Goal: Information Seeking & Learning: Understand process/instructions

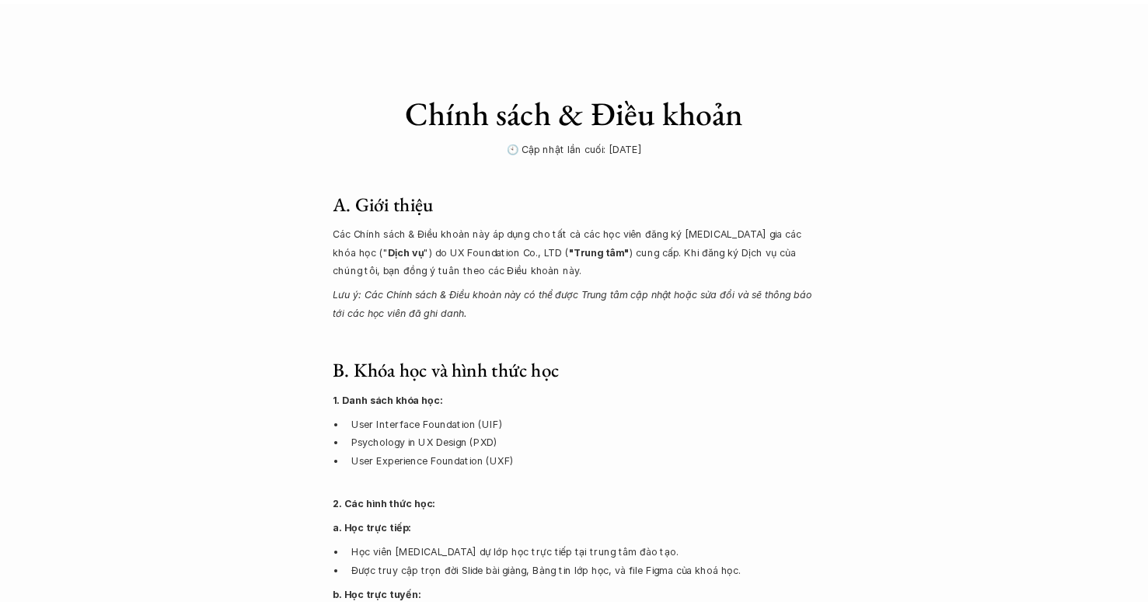
scroll to position [1944, 0]
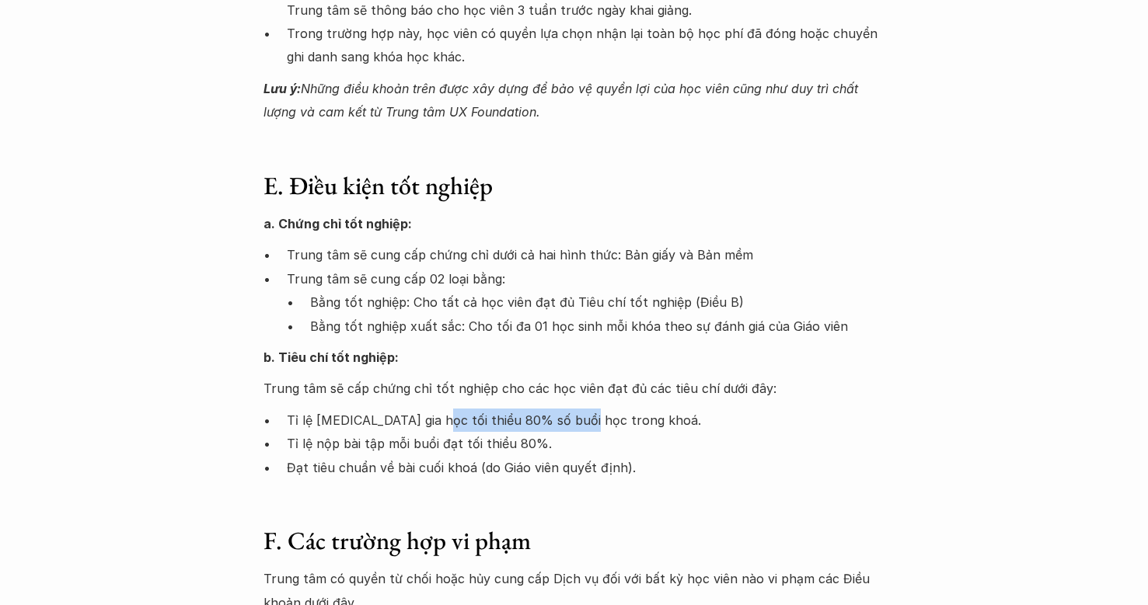
drag, startPoint x: 427, startPoint y: 402, endPoint x: 578, endPoint y: 402, distance: 151.5
click at [580, 409] on p "Tỉ lệ [MEDICAL_DATA] gia học tối thiểu 80% số buổi học trong khoá." at bounding box center [586, 420] width 598 height 23
drag, startPoint x: 414, startPoint y: 420, endPoint x: 567, endPoint y: 417, distance: 152.3
click at [567, 432] on p "Tỉ lệ nộp bài tập mỗi buổi đạt tối thiểu 80%." at bounding box center [586, 443] width 598 height 23
drag, startPoint x: 331, startPoint y: 306, endPoint x: 455, endPoint y: 308, distance: 123.6
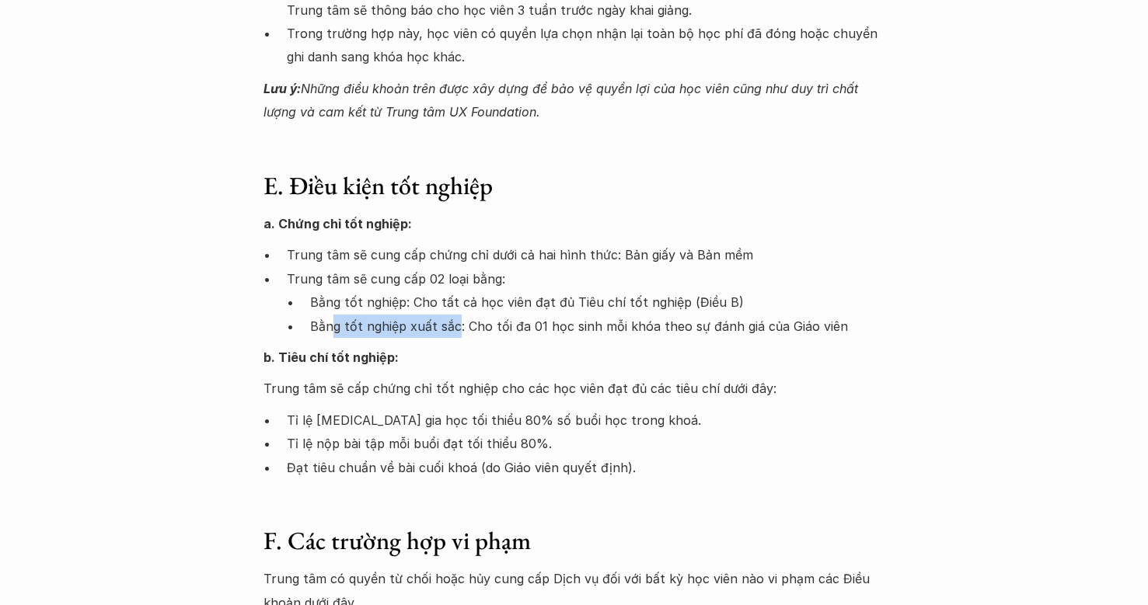
click at [455, 315] on p "Bằng tốt nghiệp xuất sắc: Cho tối đa 01 học sinh mỗi khóa theo sự đánh giá của …" at bounding box center [597, 326] width 575 height 23
click at [499, 315] on p "Bằng tốt nghiệp xuất sắc: Cho tối đa 01 học sinh mỗi khóa theo sự đánh giá của …" at bounding box center [597, 326] width 575 height 23
drag, startPoint x: 477, startPoint y: 308, endPoint x: 620, endPoint y: 305, distance: 143.0
click at [620, 315] on p "Bằng tốt nghiệp xuất sắc: Cho tối đa 01 học sinh mỗi khóa theo sự đánh giá của …" at bounding box center [597, 326] width 575 height 23
click at [634, 315] on p "Bằng tốt nghiệp xuất sắc: Cho tối đa 01 học sinh mỗi khóa theo sự đánh giá của …" at bounding box center [597, 326] width 575 height 23
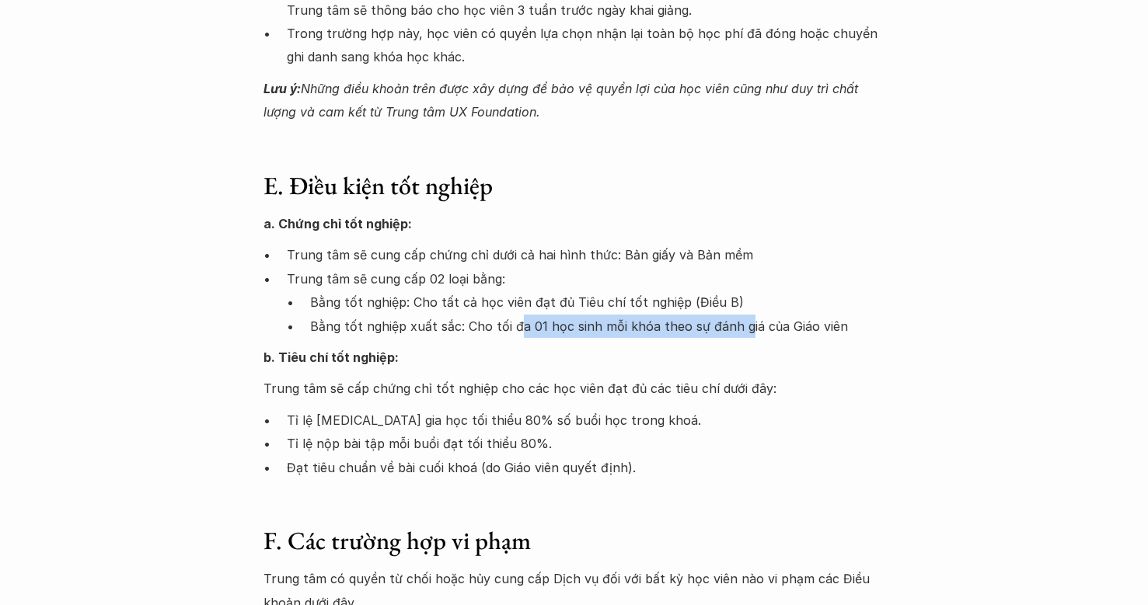
drag, startPoint x: 516, startPoint y: 301, endPoint x: 730, endPoint y: 308, distance: 213.8
click at [738, 315] on p "Bằng tốt nghiệp xuất sắc: Cho tối đa 01 học sinh mỗi khóa theo sự đánh giá của …" at bounding box center [597, 326] width 575 height 23
click at [455, 346] on p "b. Tiêu chí tốt nghiệp:" at bounding box center [574, 357] width 622 height 23
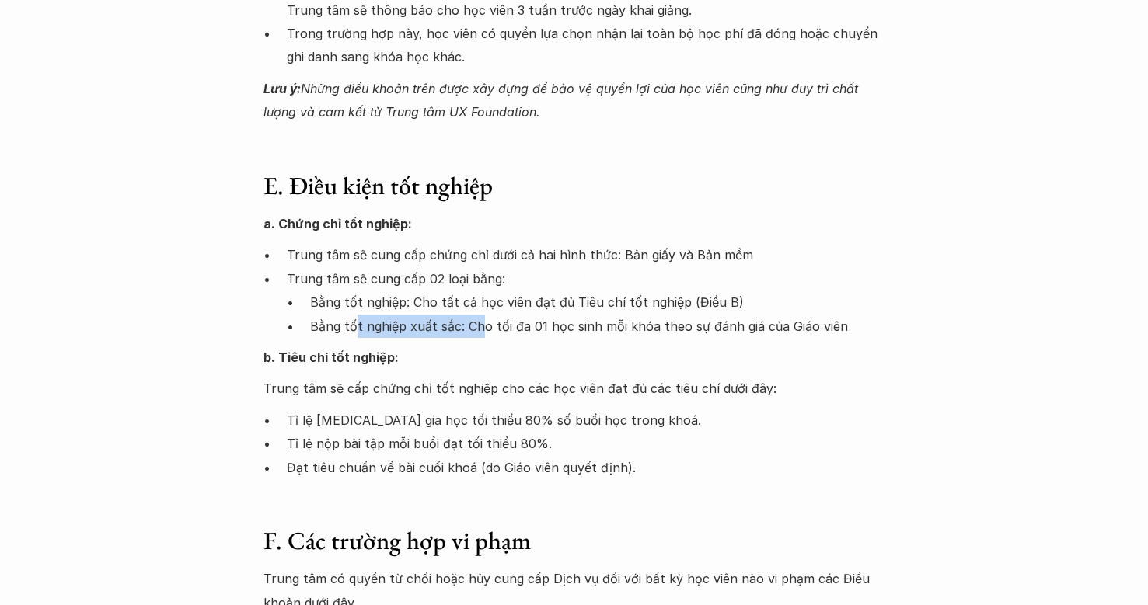
drag, startPoint x: 373, startPoint y: 300, endPoint x: 483, endPoint y: 311, distance: 110.1
click at [483, 315] on p "Bằng tốt nghiệp xuất sắc: Cho tối đa 01 học sinh mỗi khóa theo sự đánh giá của …" at bounding box center [597, 326] width 575 height 23
click at [448, 315] on p "Bằng tốt nghiệp xuất sắc: Cho tối đa 01 học sinh mỗi khóa theo sự đánh giá của …" at bounding box center [597, 326] width 575 height 23
